Goal: Task Accomplishment & Management: Use online tool/utility

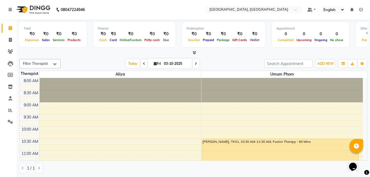
scroll to position [18, 0]
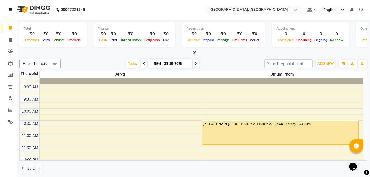
click at [208, 124] on div "[PERSON_NAME], TK01, 10:30 AM-11:30 AM, Fusion Therapy - 60 Mins" at bounding box center [280, 132] width 157 height 23
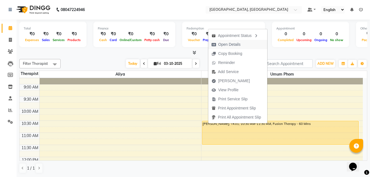
click at [226, 44] on span "Open Details" at bounding box center [229, 45] width 22 height 6
select select "1"
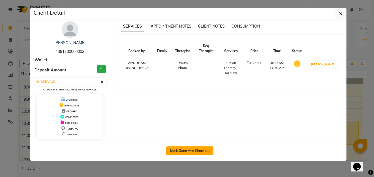
click at [185, 151] on button "Mark Done And Checkout" at bounding box center [190, 150] width 47 height 9
select select "8928"
select select "service"
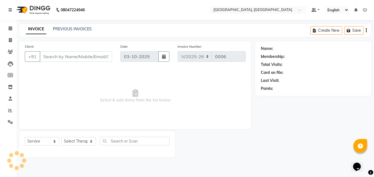
type input "1391700000003"
select select "92997"
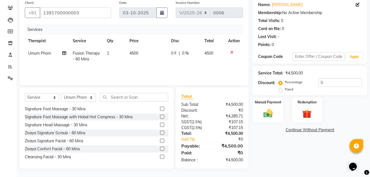
scroll to position [138, 0]
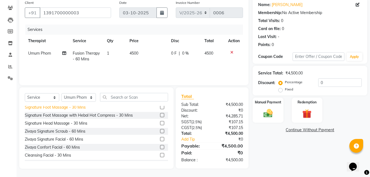
click at [74, 110] on div "Signature Foot Massage - 30 Mins" at bounding box center [55, 108] width 61 height 6
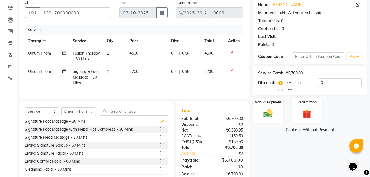
checkbox input "false"
click at [327, 83] on input "0" at bounding box center [341, 82] width 44 height 9
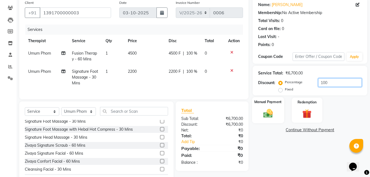
type input "100"
click at [267, 112] on img at bounding box center [268, 113] width 15 height 11
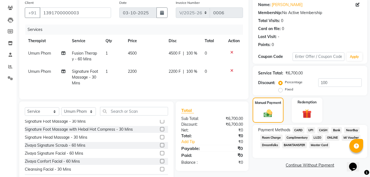
click at [299, 138] on span "Complimentary" at bounding box center [297, 138] width 25 height 6
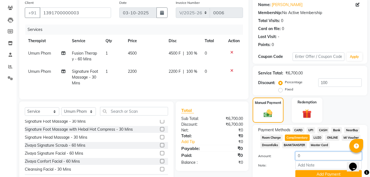
drag, startPoint x: 309, startPoint y: 158, endPoint x: 309, endPoint y: 154, distance: 4.4
click at [309, 158] on input "0" at bounding box center [329, 156] width 66 height 9
click at [309, 167] on input "Note:" at bounding box center [329, 165] width 66 height 9
type input "M"
type input "o"
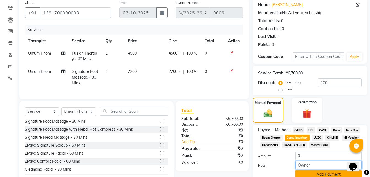
type input "Owner"
click at [328, 173] on button "Add Payment" at bounding box center [329, 174] width 66 height 9
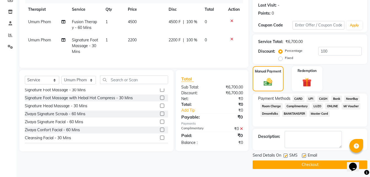
scroll to position [76, 0]
click at [308, 164] on button "Checkout" at bounding box center [310, 164] width 115 height 9
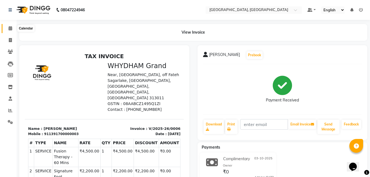
click at [11, 29] on icon at bounding box center [11, 28] width 4 height 4
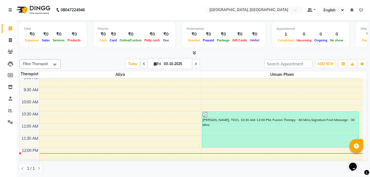
scroll to position [55, 0]
